Goal: Transaction & Acquisition: Purchase product/service

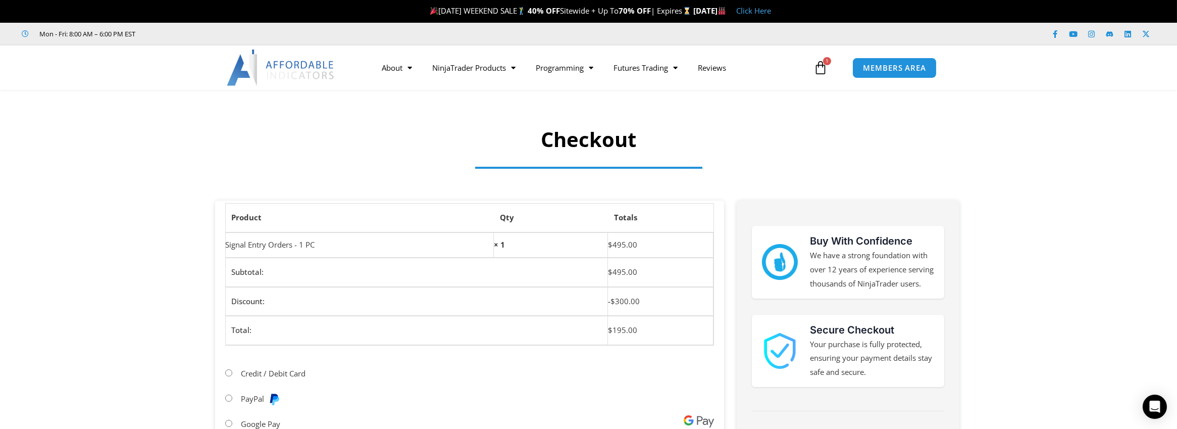
scroll to position [185, 0]
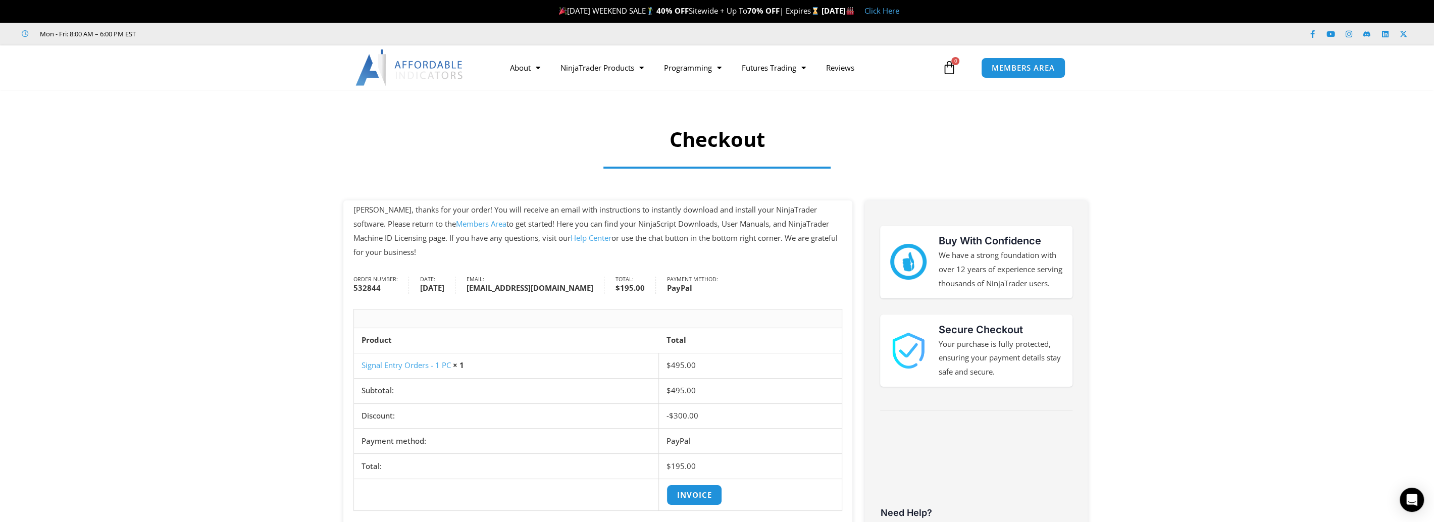
click at [456, 223] on link "Members Area" at bounding box center [481, 224] width 50 height 10
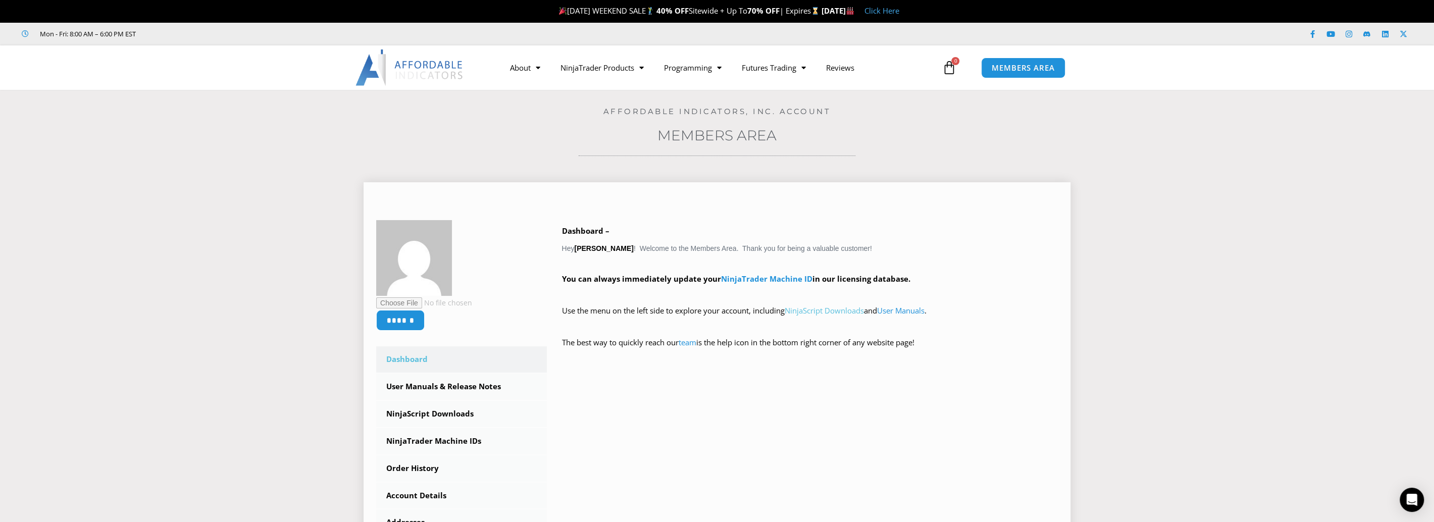
click at [825, 312] on link "NinjaScript Downloads" at bounding box center [823, 310] width 79 height 10
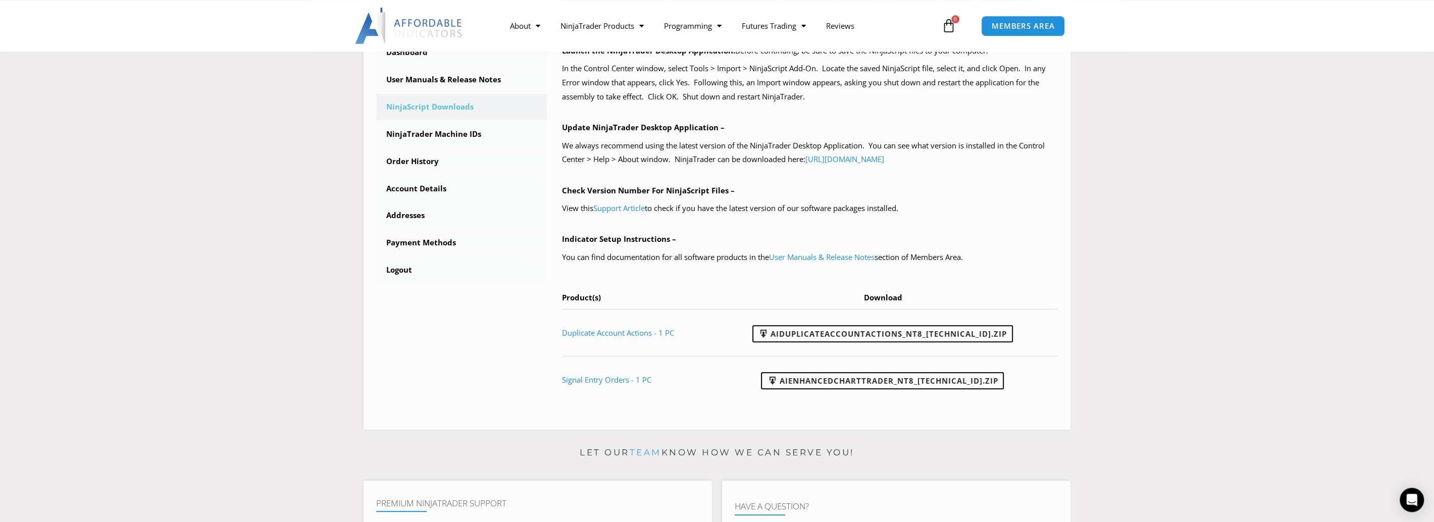
scroll to position [360, 0]
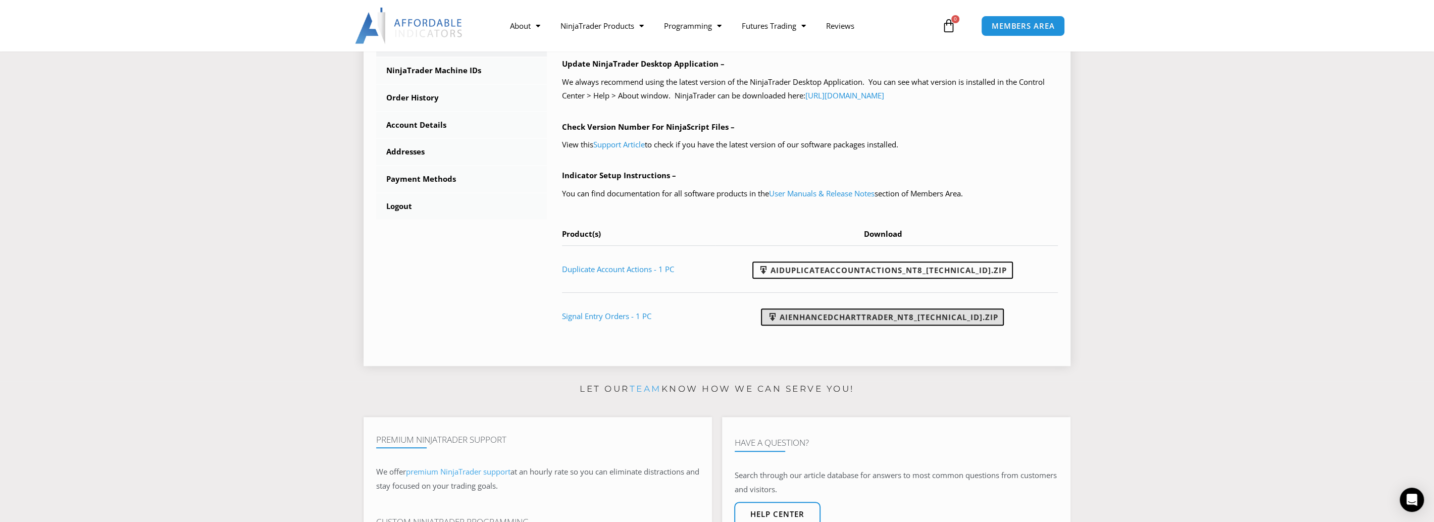
click at [816, 317] on link "AIEnhancedChartTrader_NT8_25.1.31.1.zip" at bounding box center [882, 316] width 243 height 17
click at [807, 191] on link "User Manuals & Release Notes" at bounding box center [822, 193] width 106 height 10
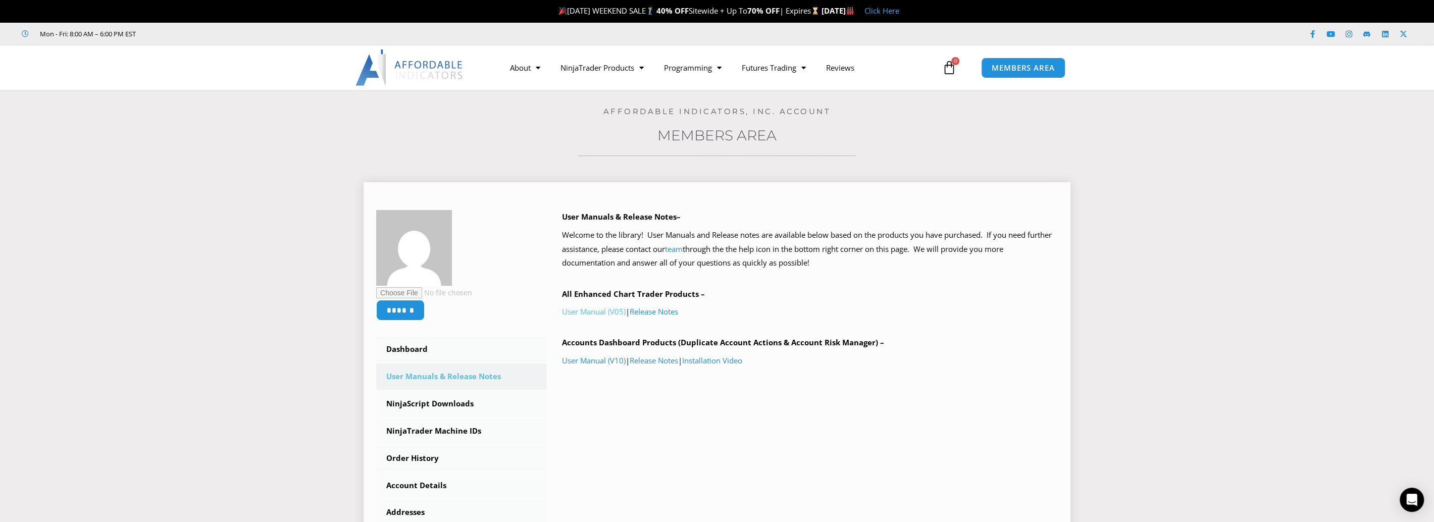
click at [590, 310] on link "User Manual (V05)" at bounding box center [594, 311] width 64 height 10
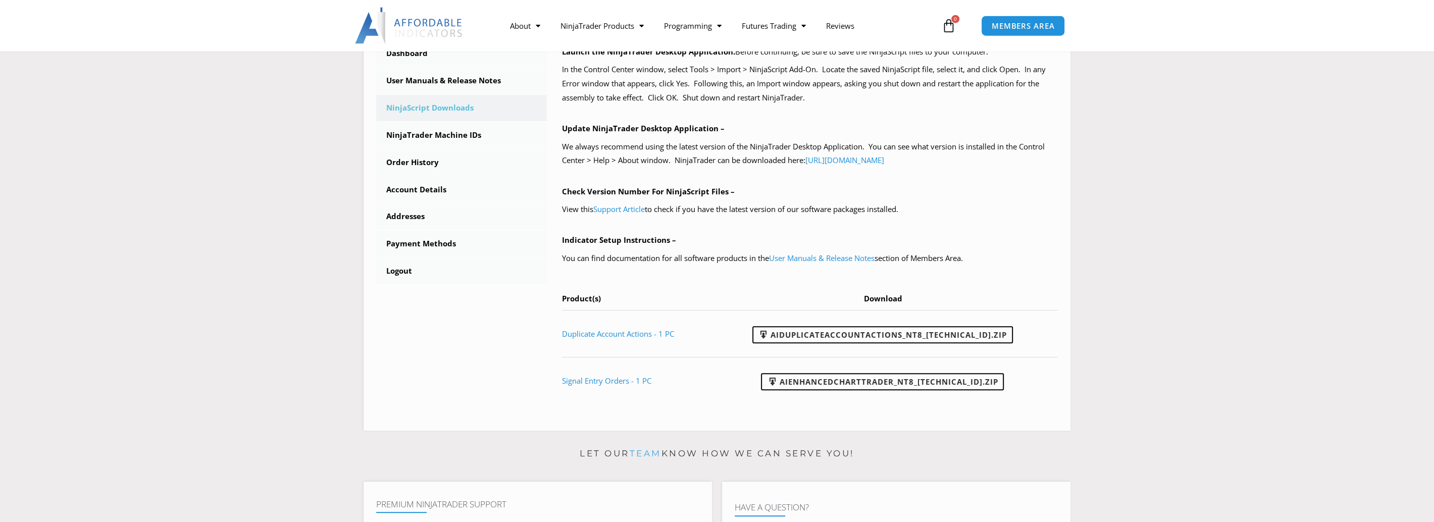
scroll to position [180, 0]
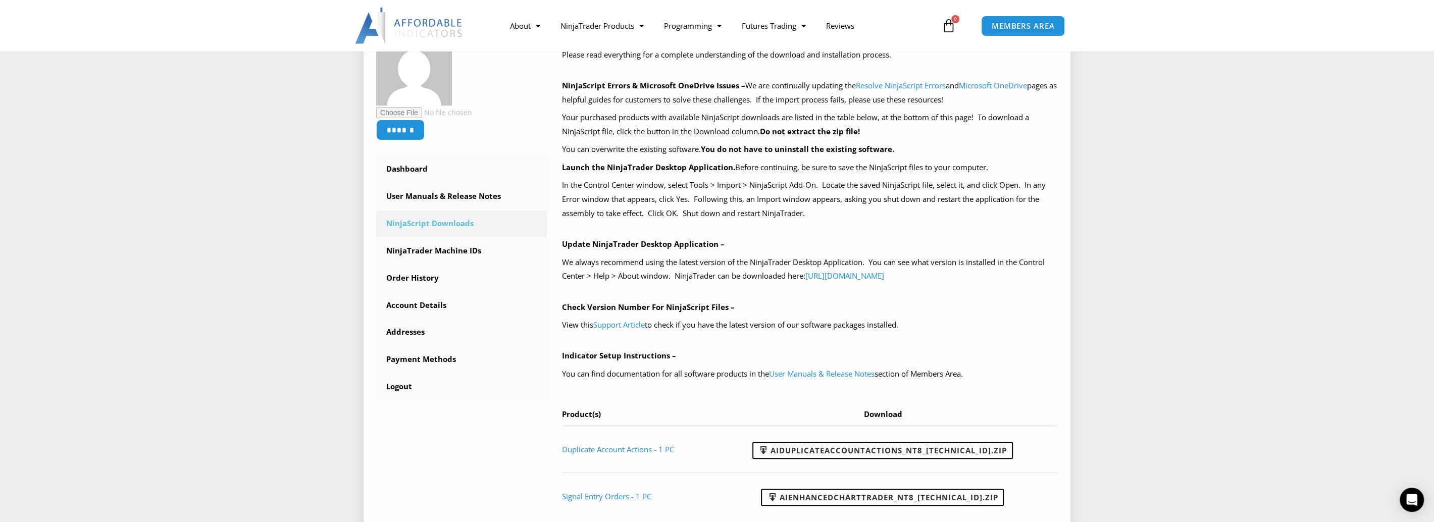
click at [656, 231] on div "NinjaScript Download & Installation – Please read everything for a complete und…" at bounding box center [810, 275] width 496 height 490
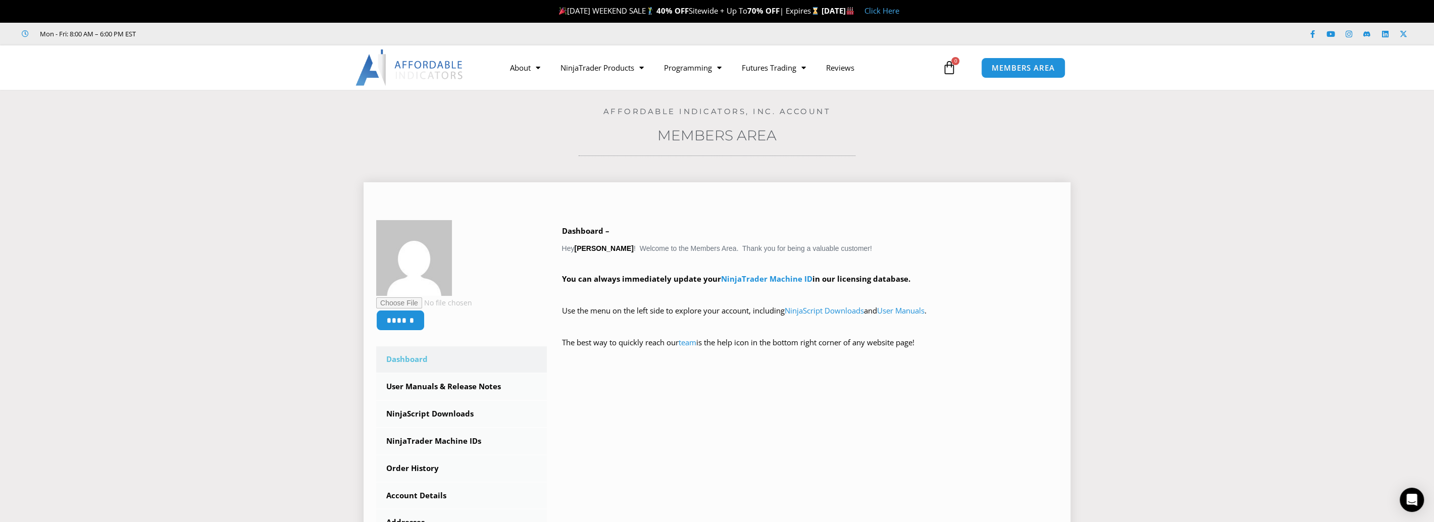
click at [676, 294] on p "You can always immediately update your NinjaTrader Machine ID in our licensing …" at bounding box center [810, 286] width 496 height 28
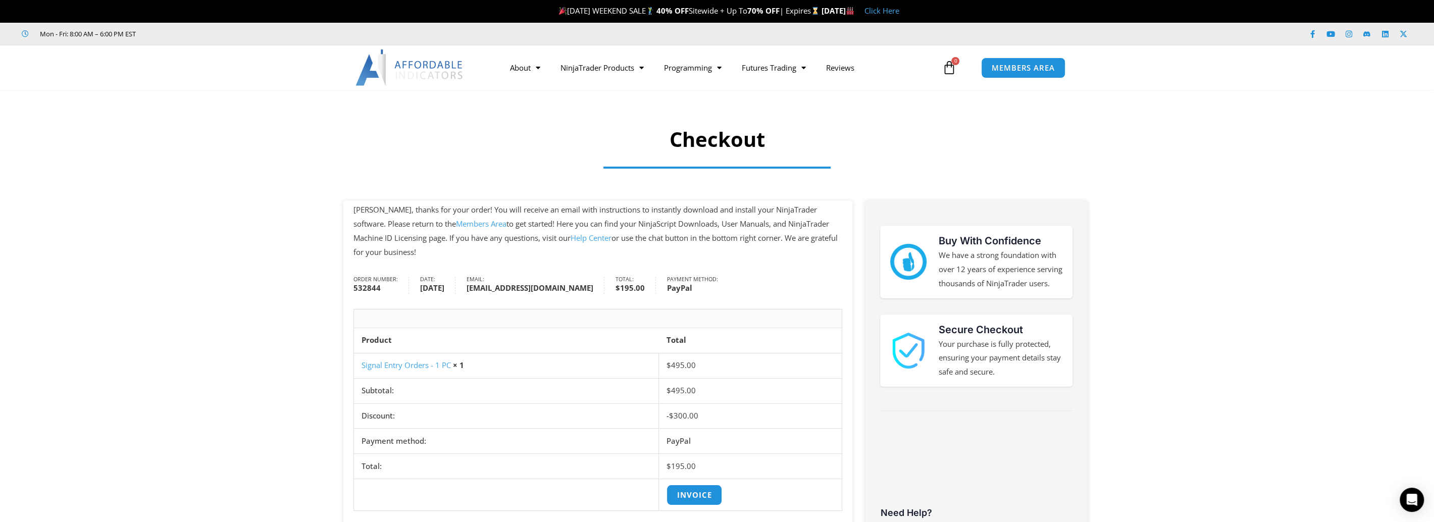
click at [660, 206] on p "Mike, thanks for your order! You will receive an email with instructions to ins…" at bounding box center [597, 231] width 489 height 56
click at [643, 204] on p "Mike, thanks for your order! You will receive an email with instructions to ins…" at bounding box center [597, 231] width 489 height 56
click at [494, 136] on h1 "Checkout" at bounding box center [717, 139] width 669 height 28
click at [429, 170] on section "Checkout" at bounding box center [717, 143] width 1434 height 106
click at [456, 226] on link "Members Area" at bounding box center [481, 224] width 50 height 10
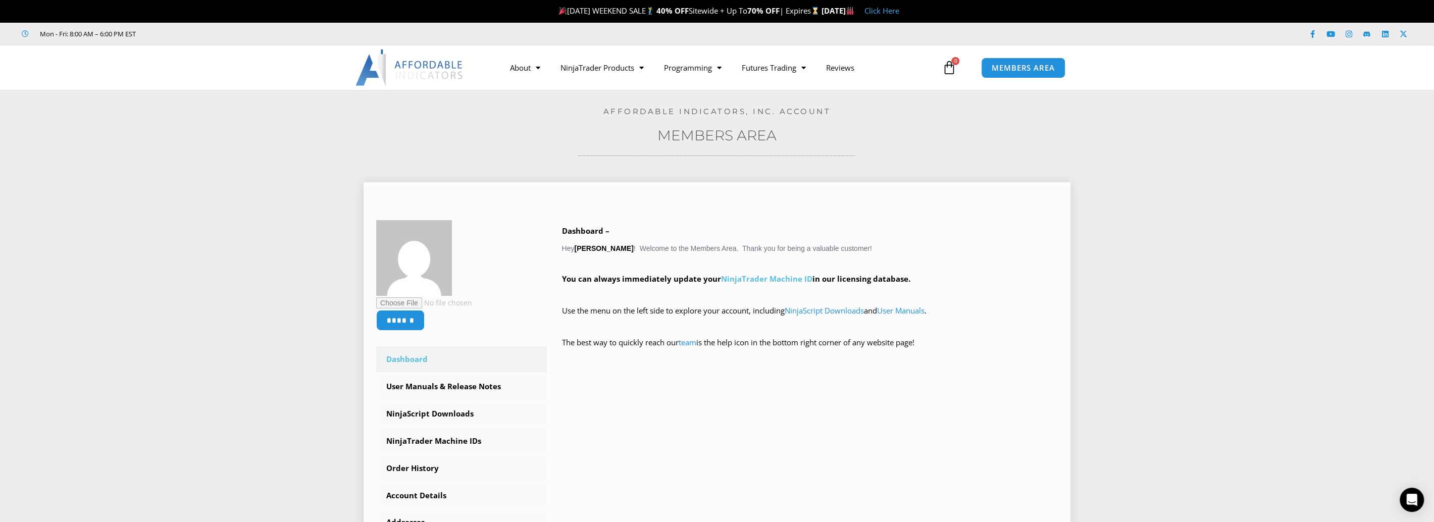
click at [735, 279] on link "NinjaTrader Machine ID" at bounding box center [766, 279] width 91 height 10
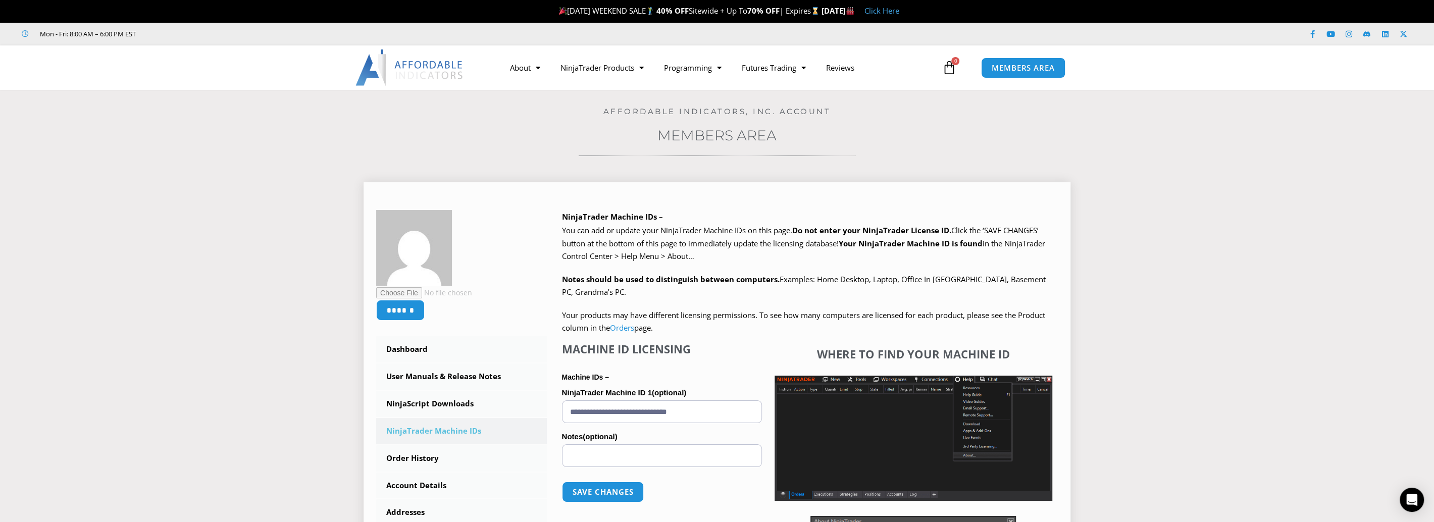
click at [723, 266] on div "We are transitioning all NinjaTrader software packages to a web site licensing …" at bounding box center [810, 279] width 496 height 111
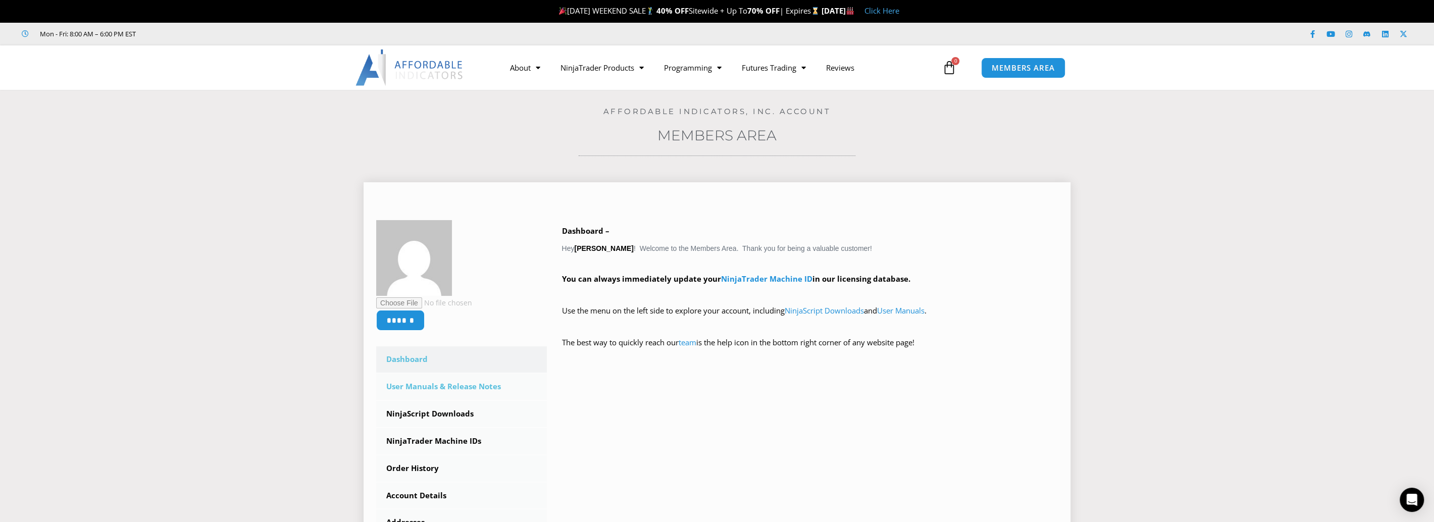
scroll to position [180, 0]
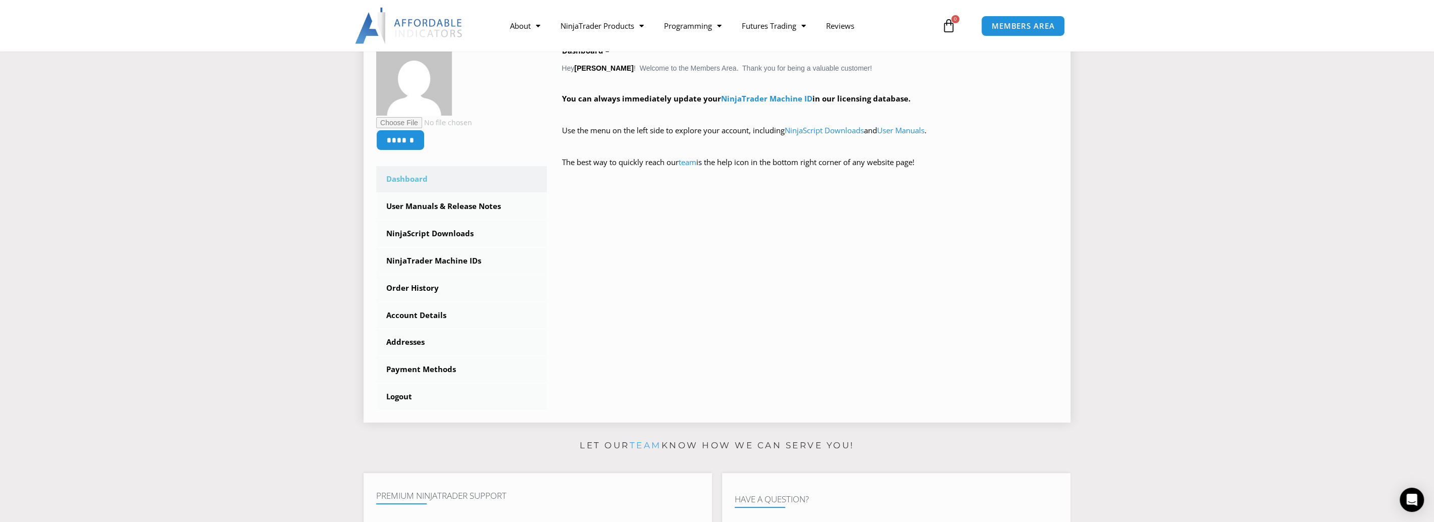
click at [701, 236] on div "****** Dashboard Subscriptions User Manuals & Release Notes NinjaScript Downloa…" at bounding box center [717, 225] width 682 height 370
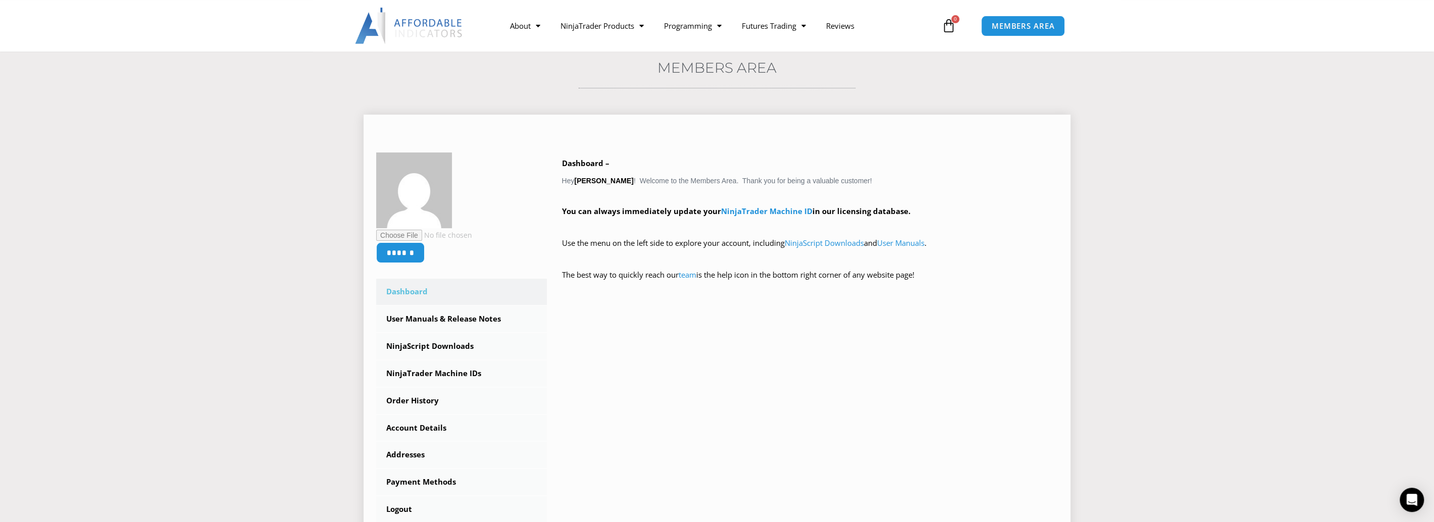
scroll to position [0, 0]
